Goal: Find specific page/section: Find specific page/section

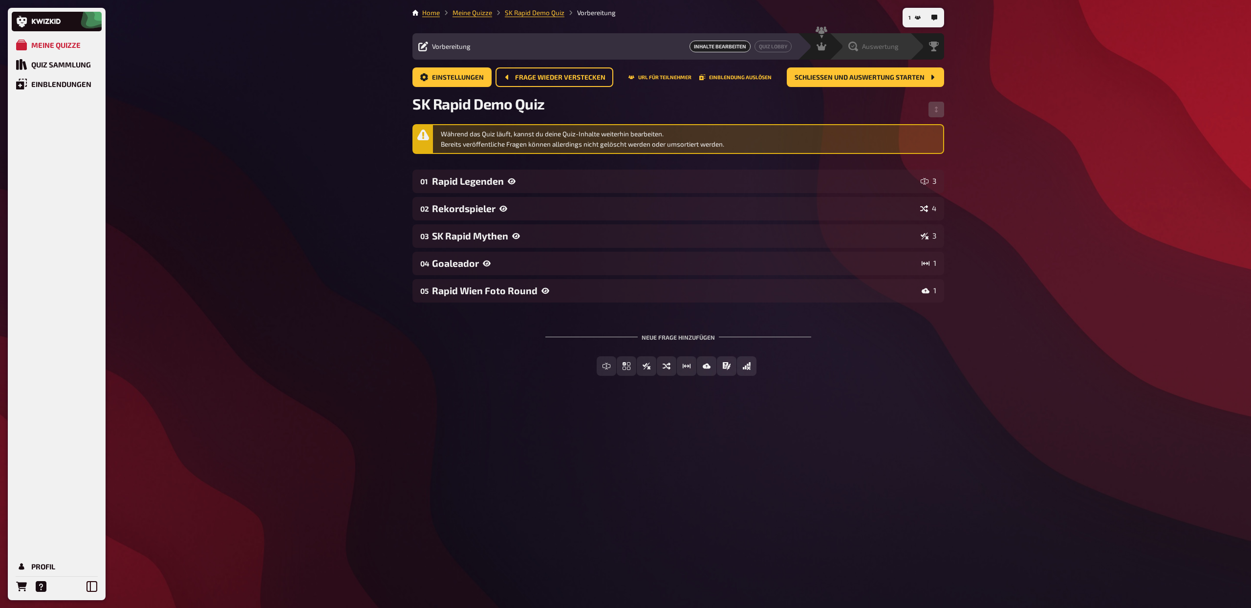
click at [886, 50] on span "Auswertung" at bounding box center [880, 47] width 37 height 8
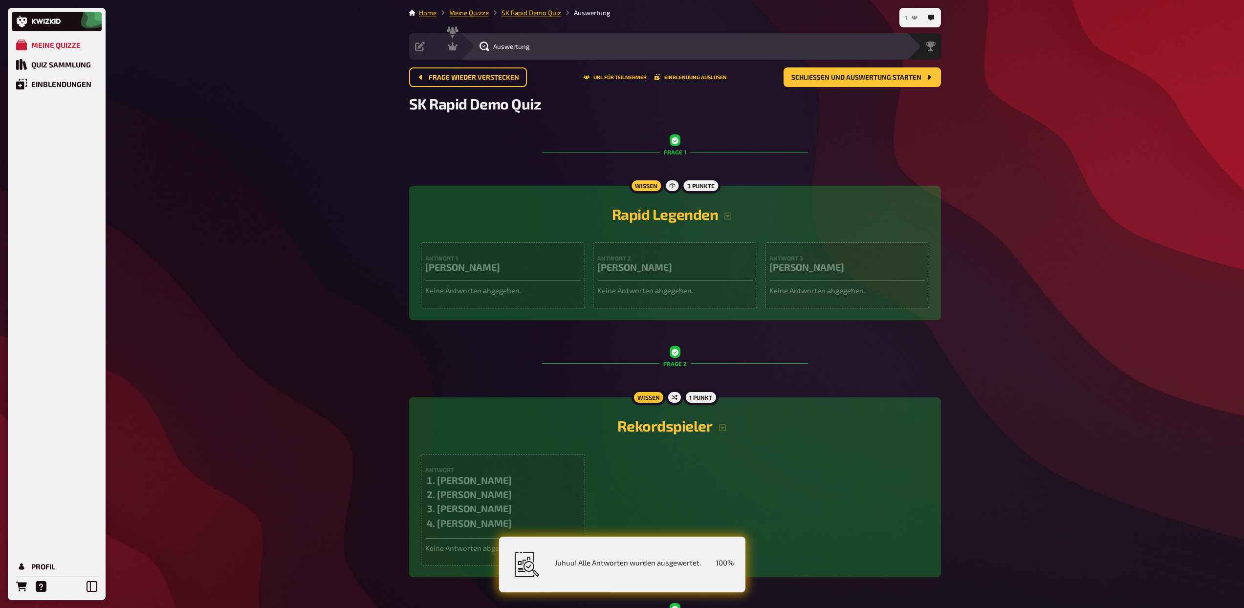
click at [913, 23] on button "1" at bounding box center [911, 18] width 20 height 16
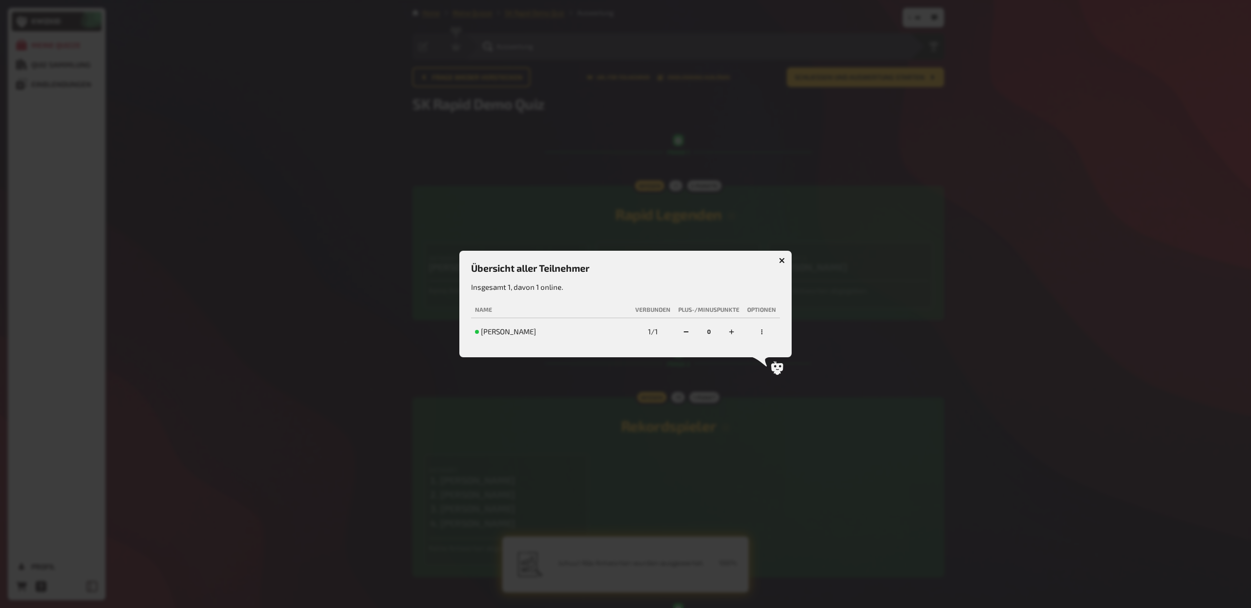
click at [783, 263] on icon "button" at bounding box center [782, 261] width 6 height 6
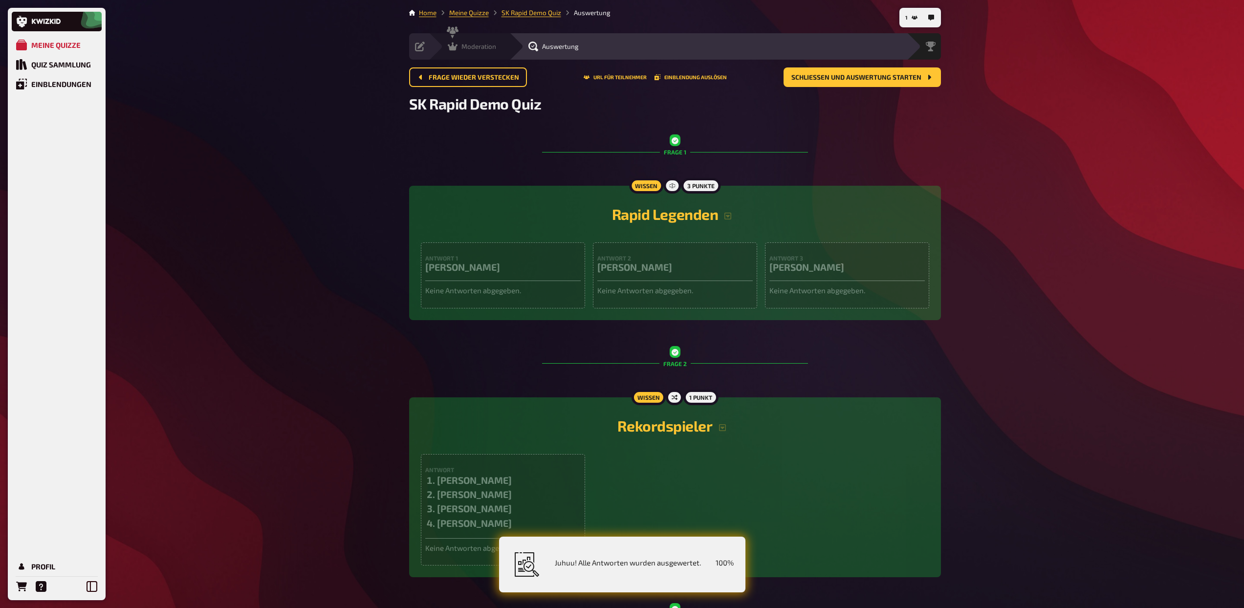
click at [506, 45] on div "Moderation undefined" at bounding box center [475, 47] width 67 height 10
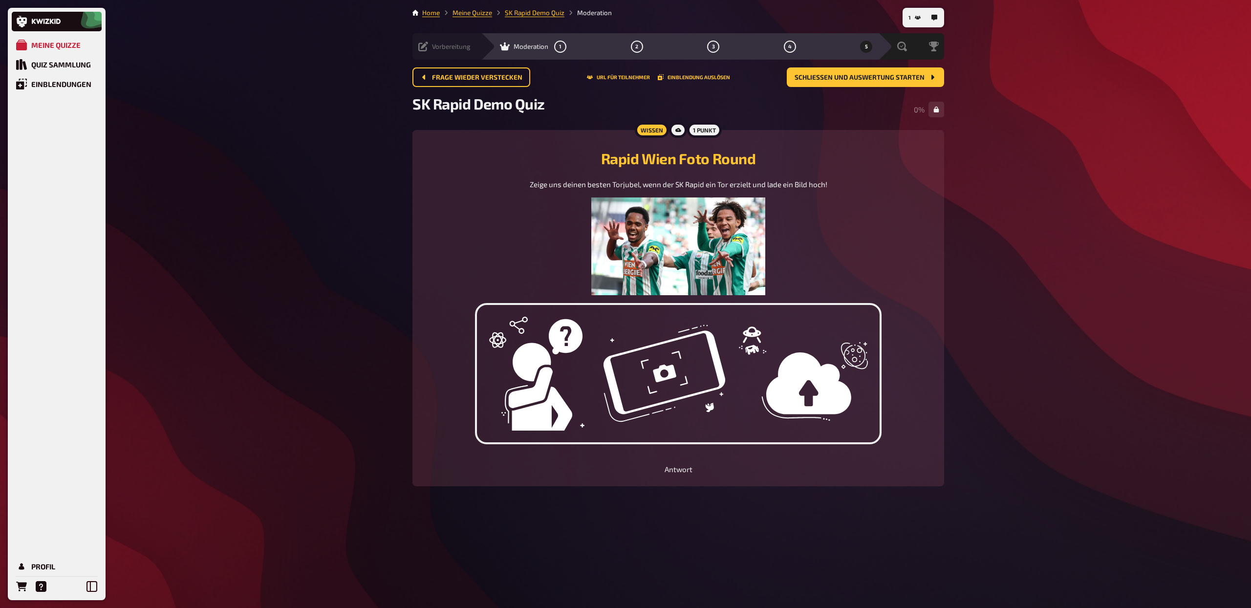
click at [452, 51] on div "Vorbereitung" at bounding box center [444, 47] width 52 height 10
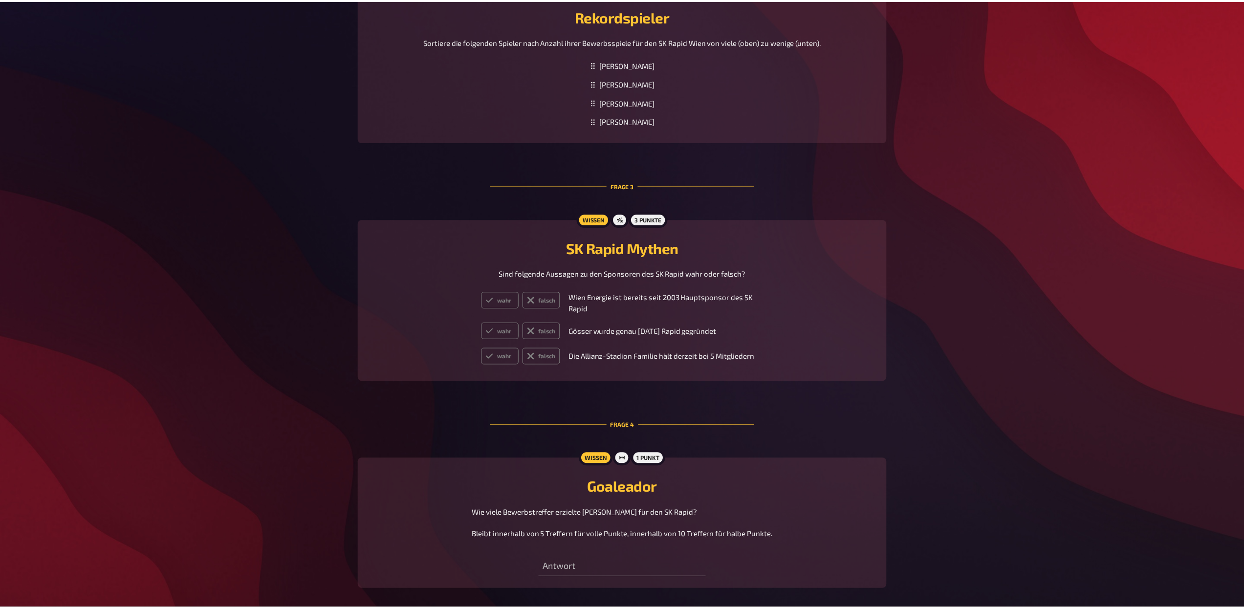
scroll to position [1505, 0]
